Goal: Check status

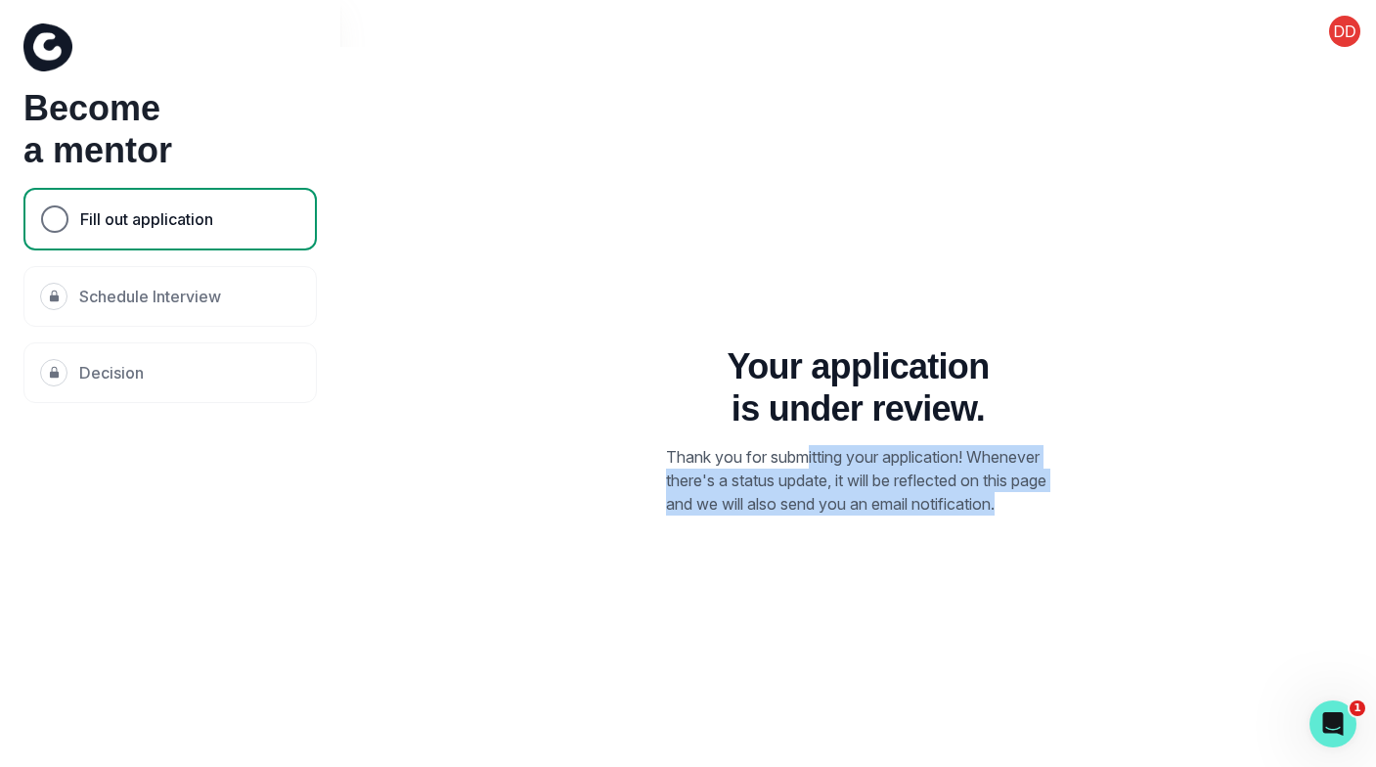
drag, startPoint x: 812, startPoint y: 438, endPoint x: 941, endPoint y: 542, distance: 165.6
click at [941, 542] on div "Your application is under review. Thank you for submitting your application! Wh…" at bounding box center [858, 430] width 929 height 767
click at [940, 541] on div "Your application is under review. Thank you for submitting your application! Wh…" at bounding box center [858, 430] width 929 height 767
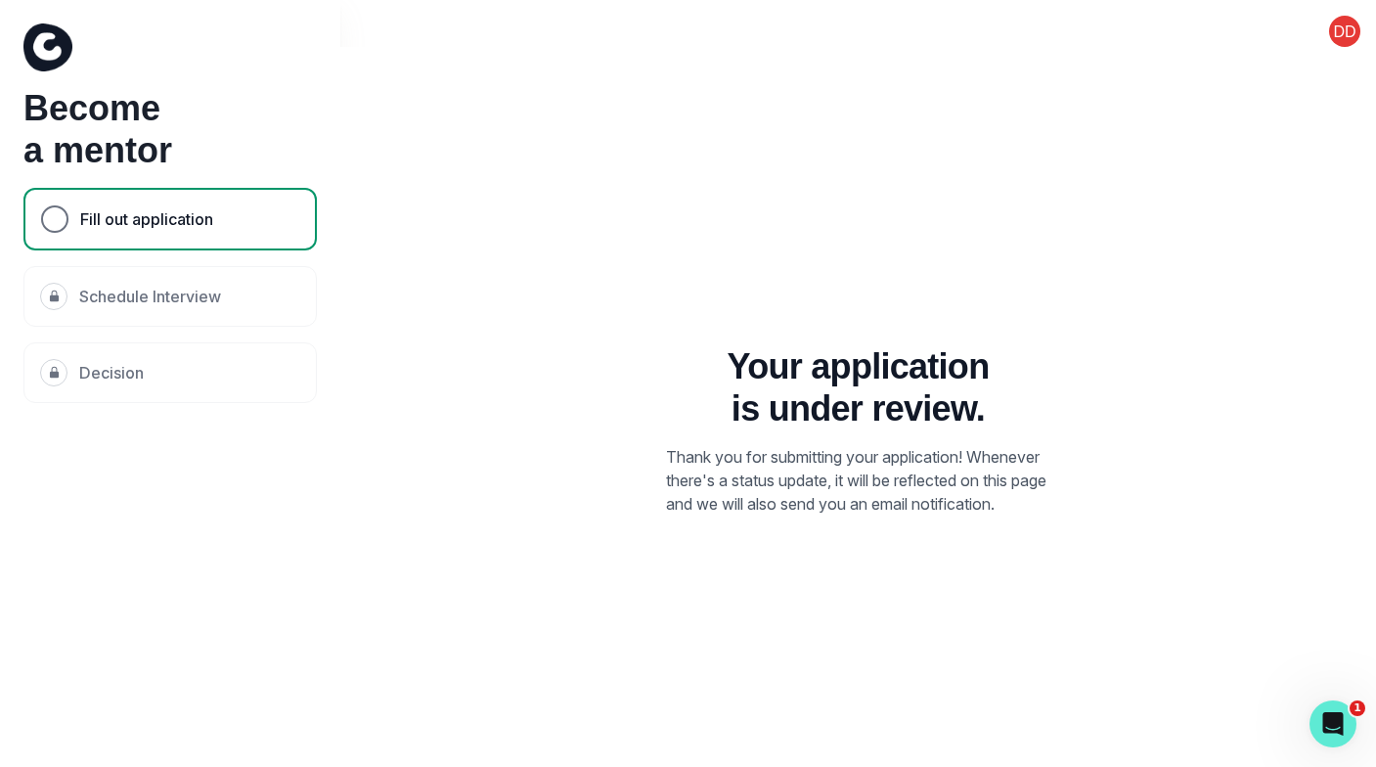
click at [58, 226] on div "Fill out application" at bounding box center [54, 218] width 27 height 27
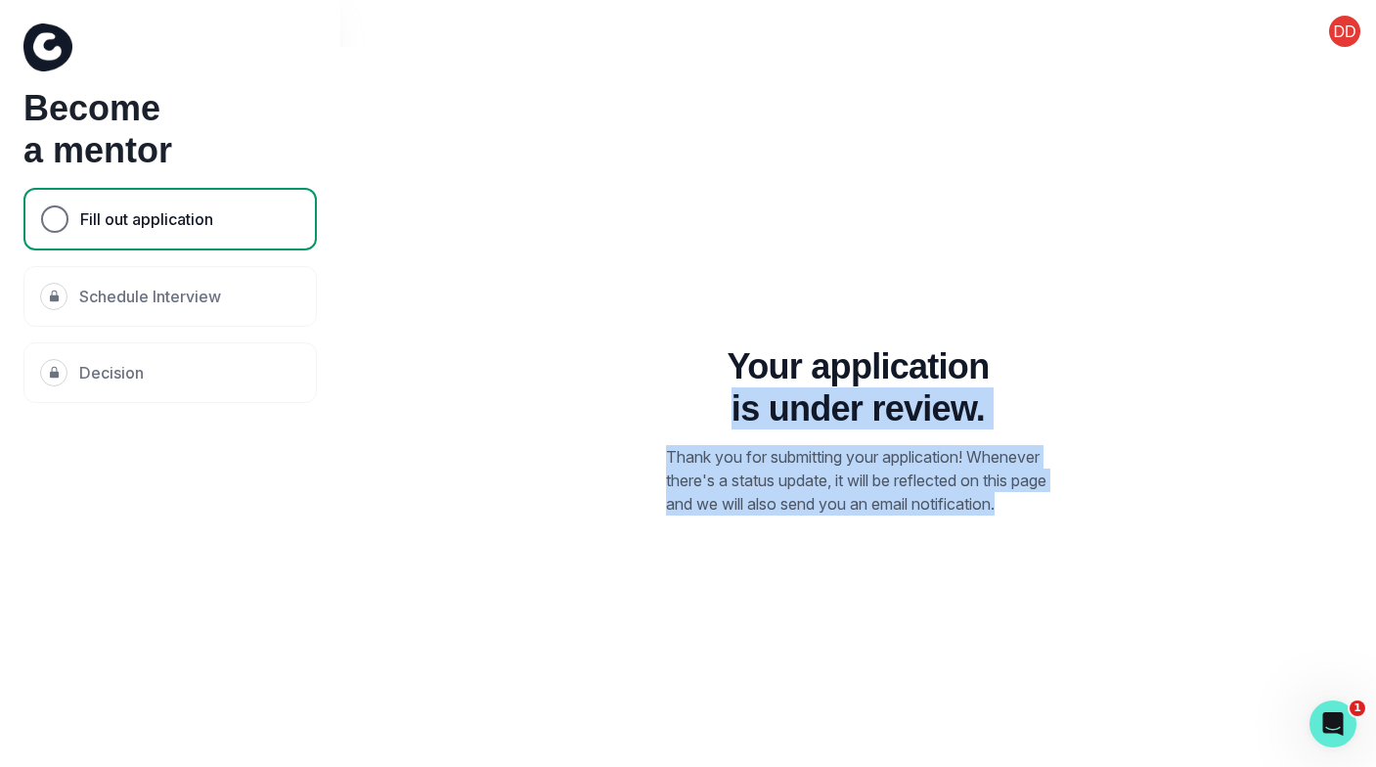
drag, startPoint x: 705, startPoint y: 403, endPoint x: 817, endPoint y: 511, distance: 154.9
click at [817, 511] on div "Your application is under review. Thank you for submitting your application! Wh…" at bounding box center [858, 430] width 407 height 170
click at [817, 511] on p "Thank you for submitting your application! Whenever there's a status update, it…" at bounding box center [858, 480] width 384 height 70
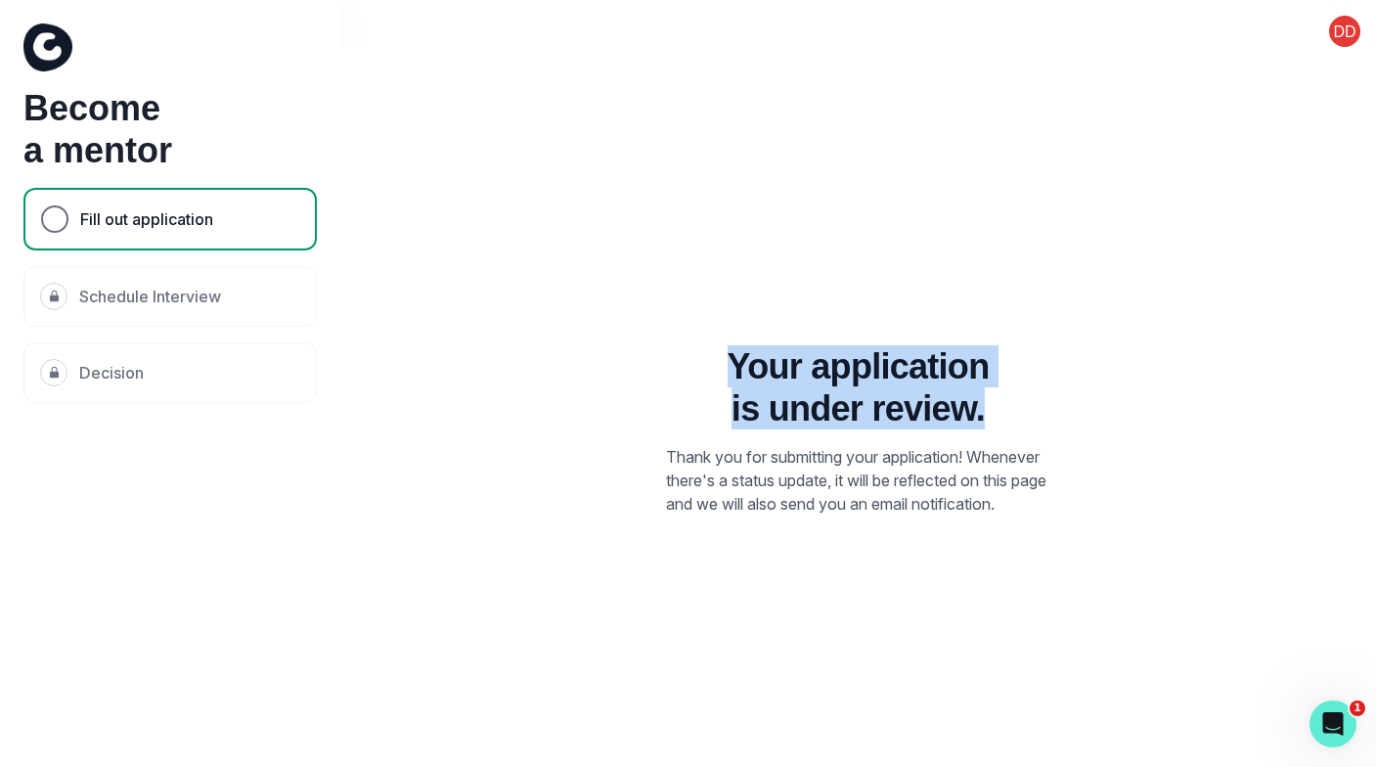
drag, startPoint x: 1008, startPoint y: 173, endPoint x: 1009, endPoint y: 394, distance: 221.0
click at [1009, 394] on div "Your application is under review. Thank you for submitting your application! Wh…" at bounding box center [858, 430] width 929 height 767
click at [1009, 394] on div "Your application is under review. Thank you for submitting your application! Wh…" at bounding box center [858, 430] width 407 height 170
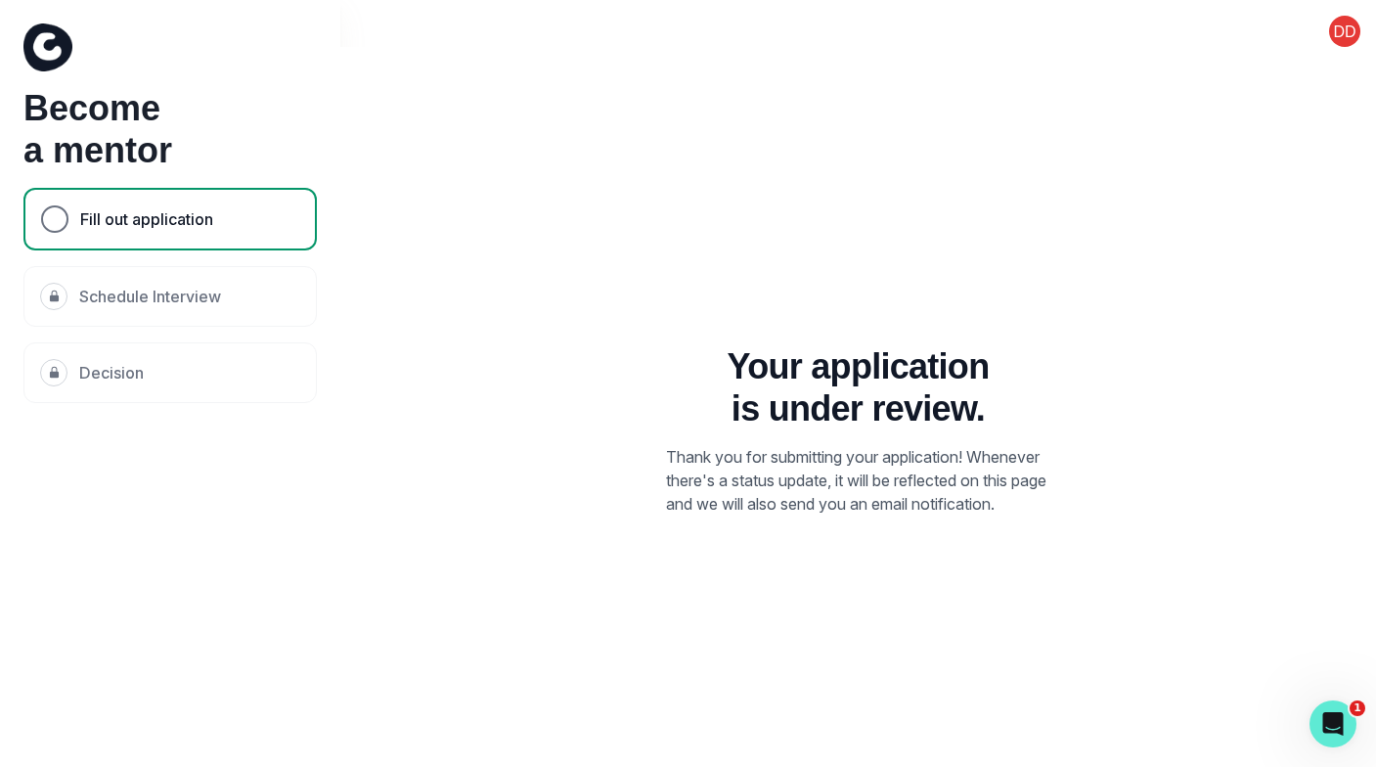
click at [1337, 39] on span at bounding box center [1345, 31] width 63 height 31
